Goal: Find specific page/section: Find specific page/section

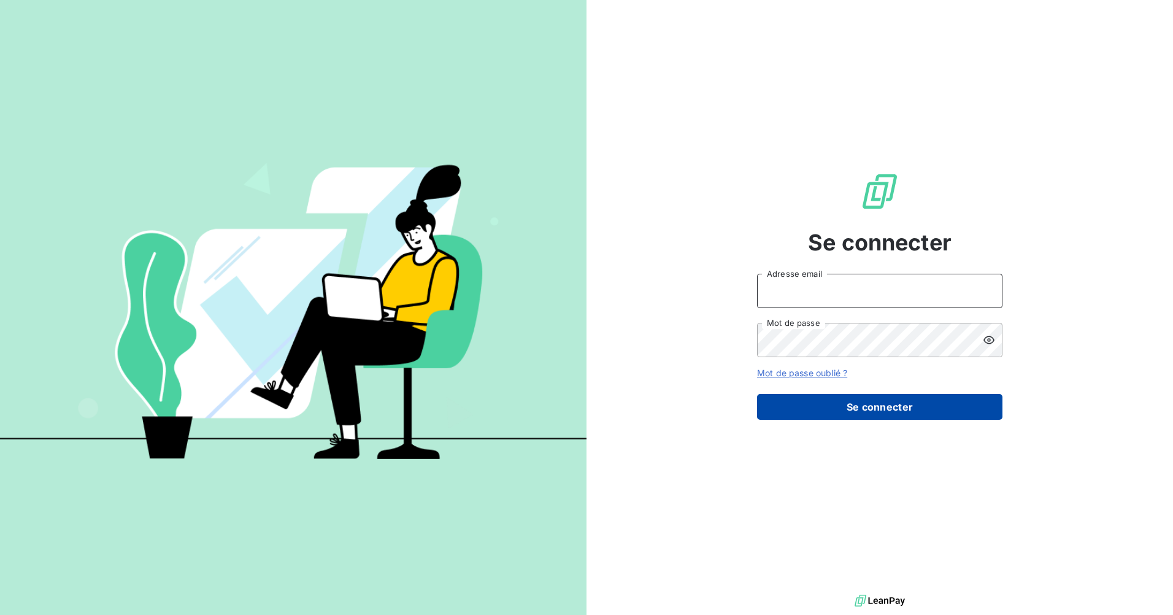
type input "[PERSON_NAME][EMAIL_ADDRESS][DOMAIN_NAME]"
click at [898, 404] on button "Se connecter" at bounding box center [879, 407] width 245 height 26
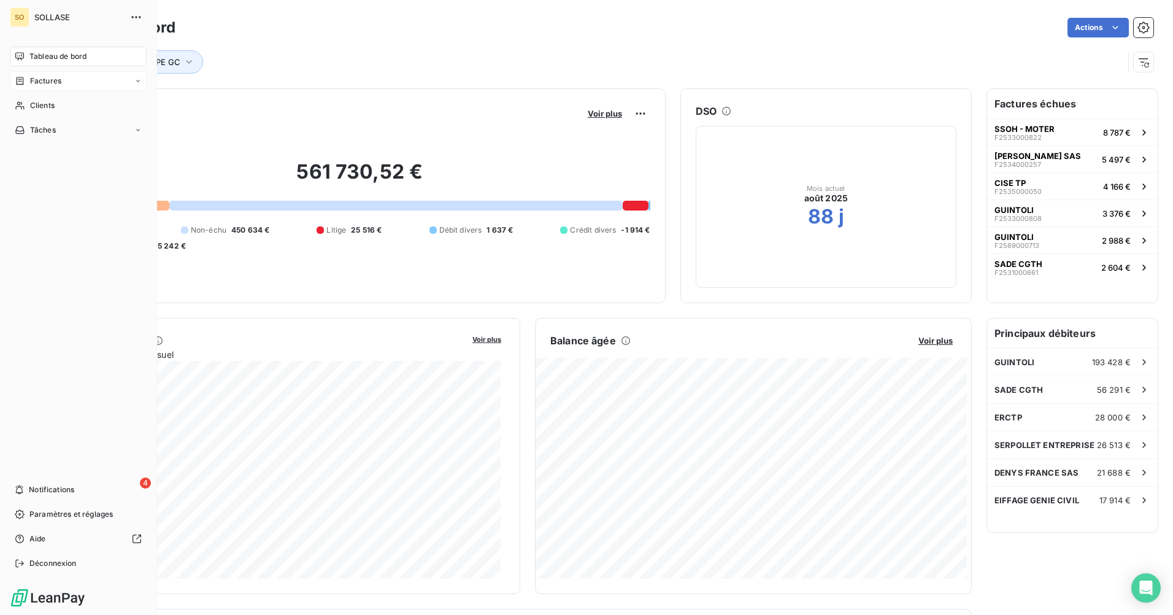
click at [57, 80] on span "Factures" at bounding box center [45, 80] width 31 height 11
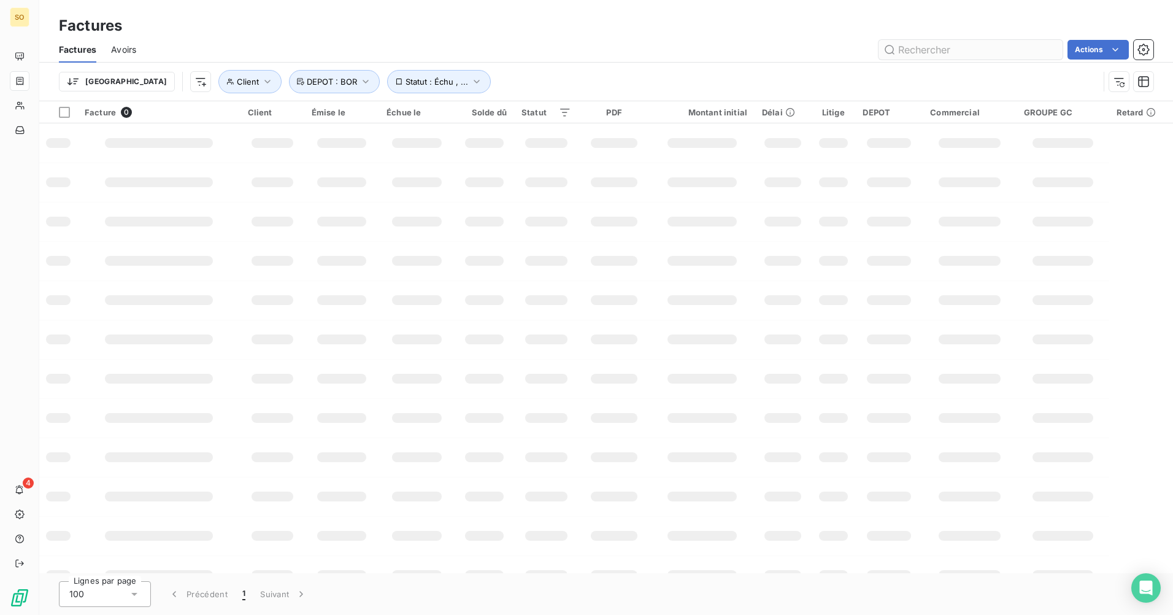
click at [930, 53] on input "text" at bounding box center [971, 50] width 184 height 20
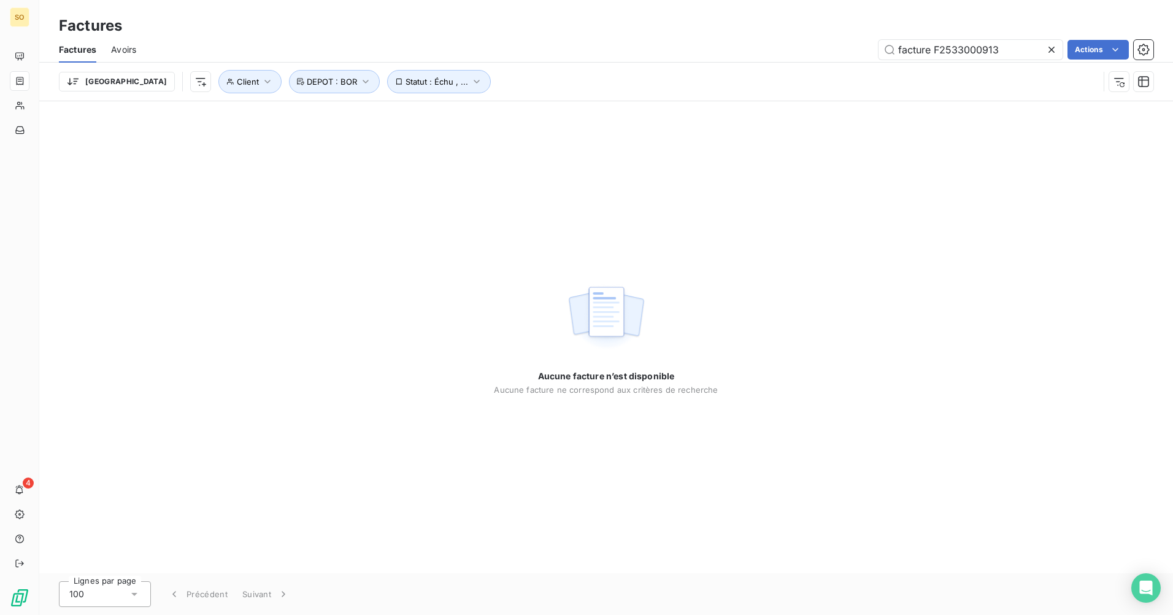
drag, startPoint x: 933, startPoint y: 47, endPoint x: 797, endPoint y: 57, distance: 137.3
click at [797, 57] on div "facture F2533000913 Actions" at bounding box center [652, 50] width 1003 height 20
type input "F2533000913"
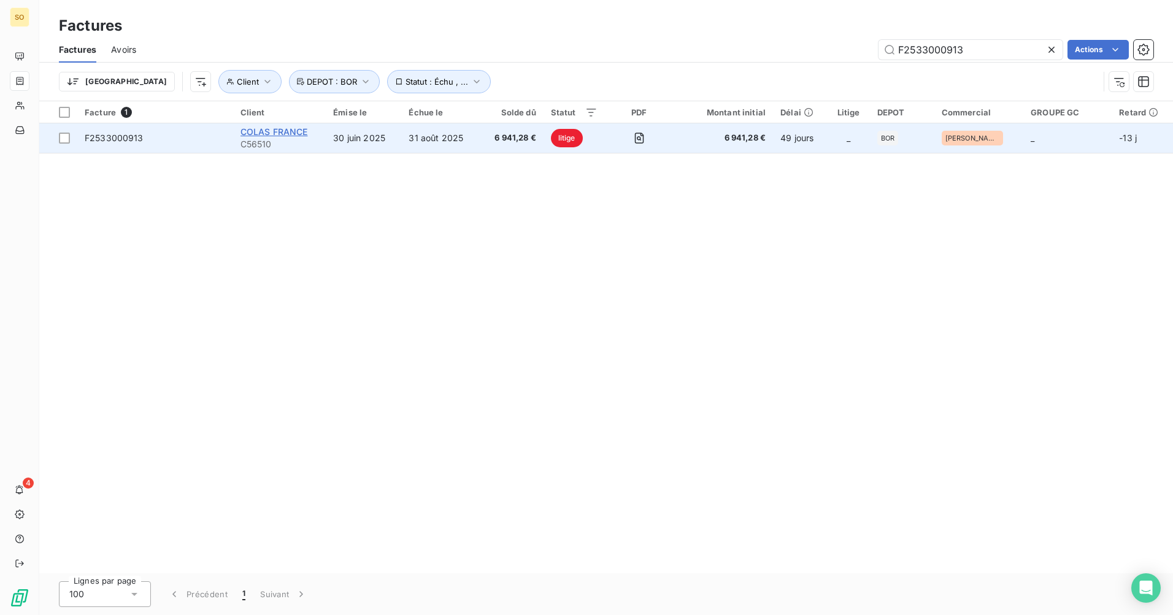
click at [290, 133] on span "COLAS FRANCE" at bounding box center [275, 131] width 68 height 10
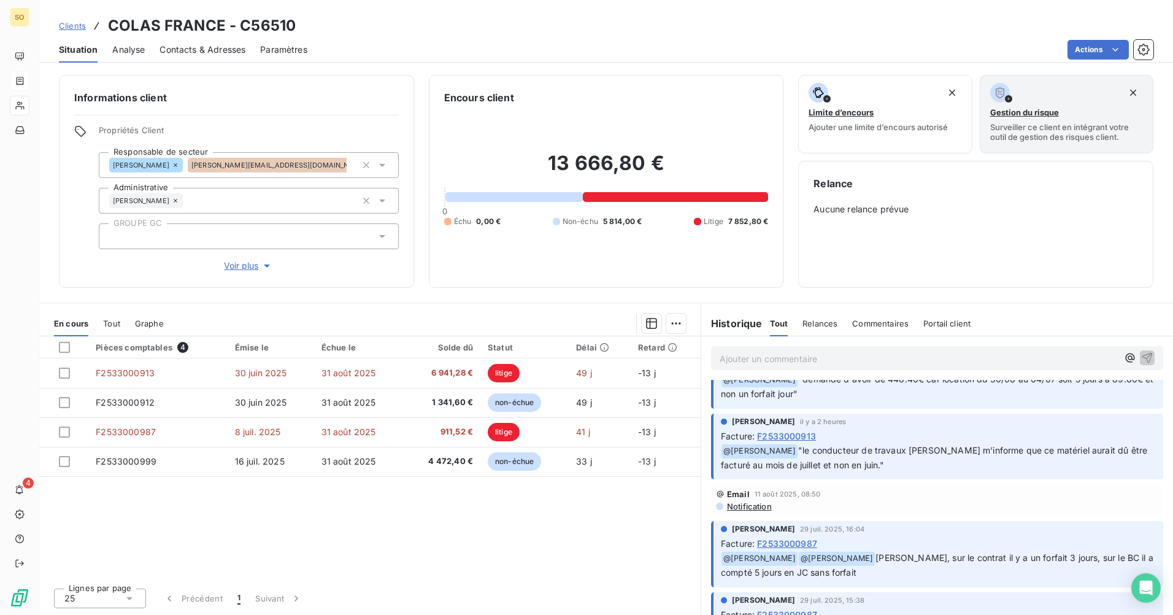
scroll to position [61, 0]
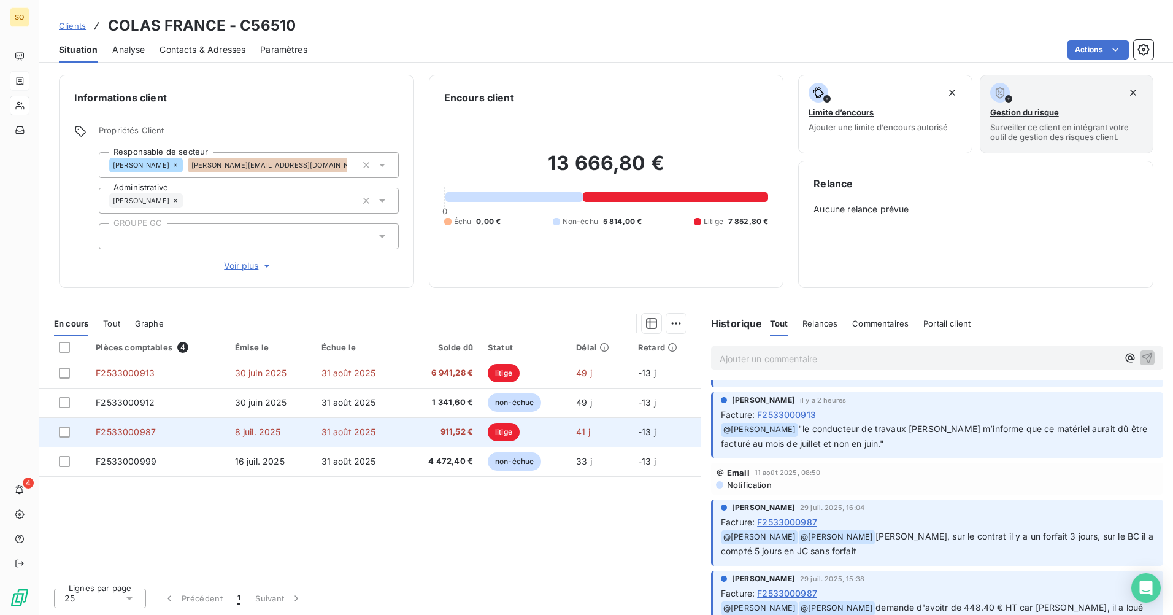
click at [455, 434] on span "911,52 €" at bounding box center [442, 432] width 62 height 12
